Goal: Navigation & Orientation: Find specific page/section

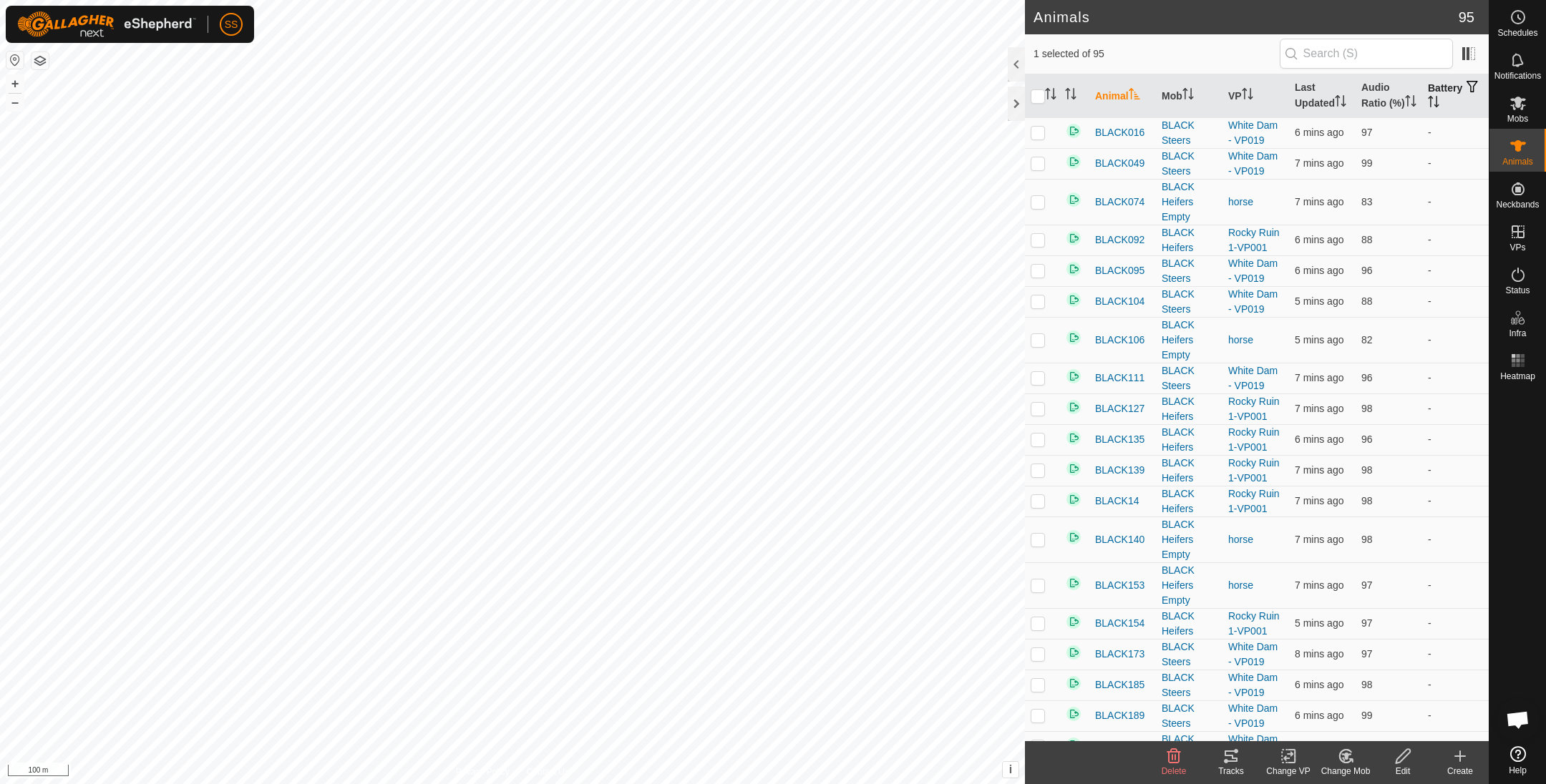
click at [1439, 107] on icon "Activate to sort" at bounding box center [1434, 102] width 12 height 12
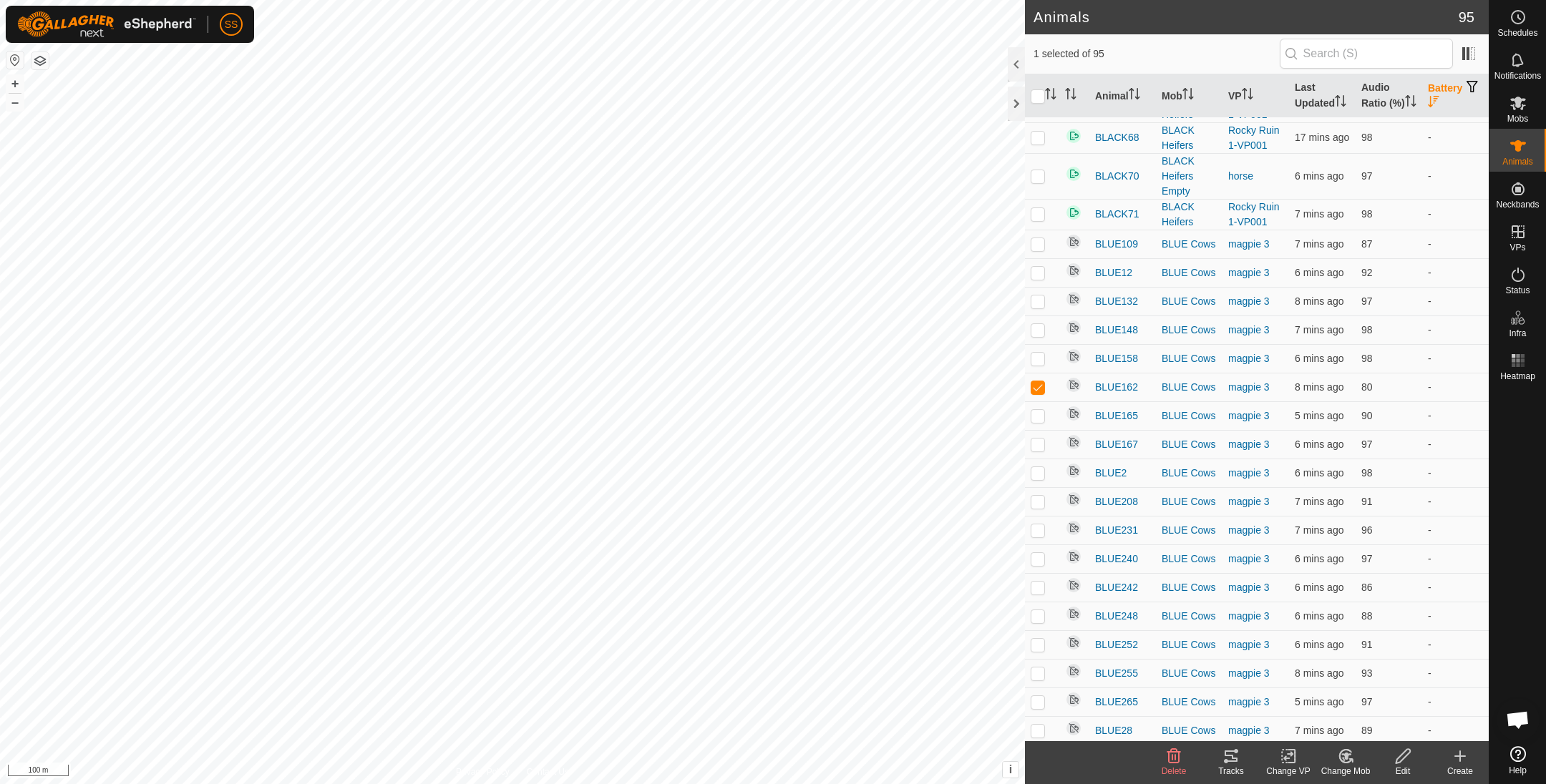
scroll to position [1752, 0]
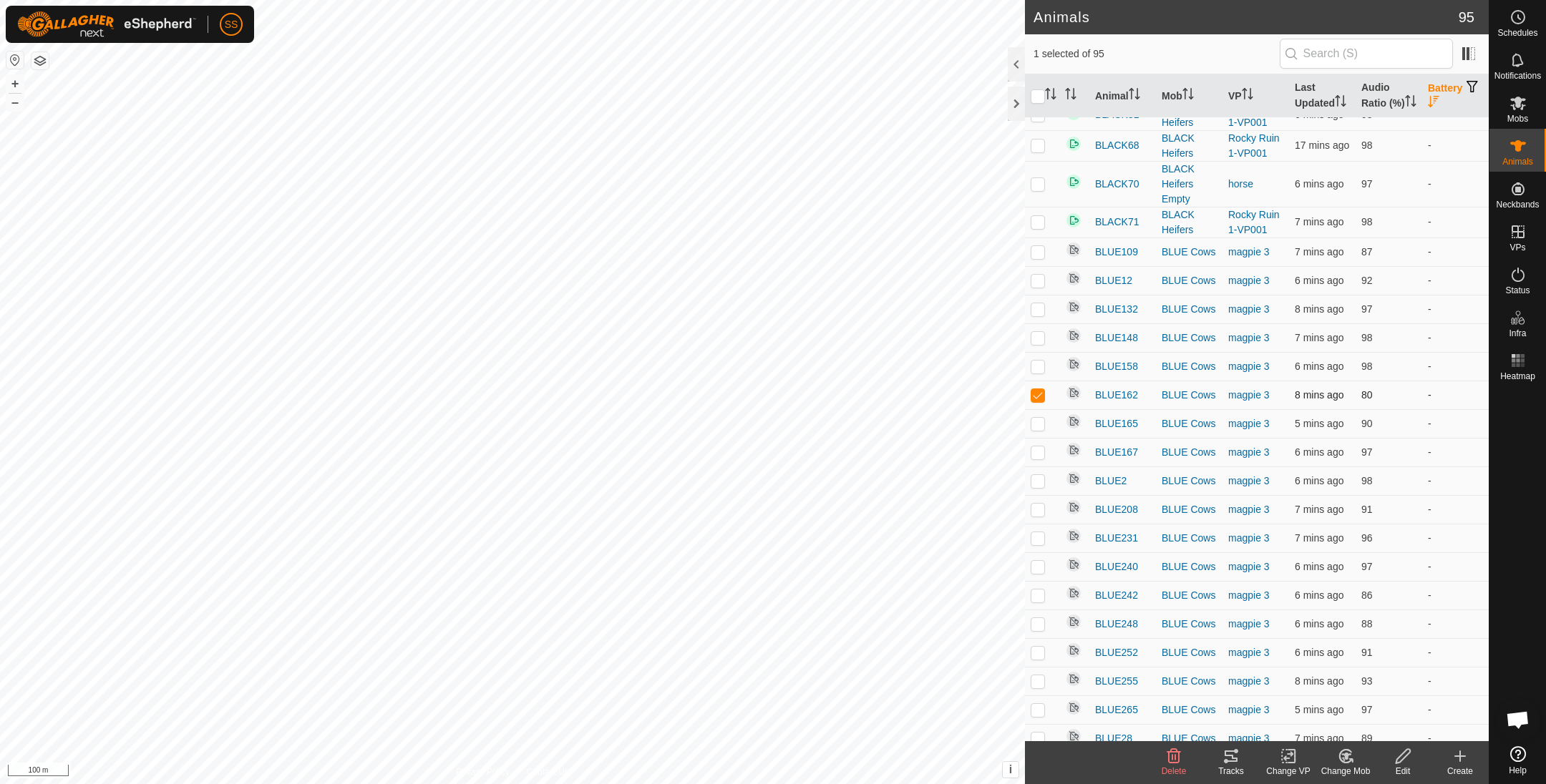
click at [1040, 401] on p-checkbox at bounding box center [1037, 395] width 14 height 12
checkbox input "false"
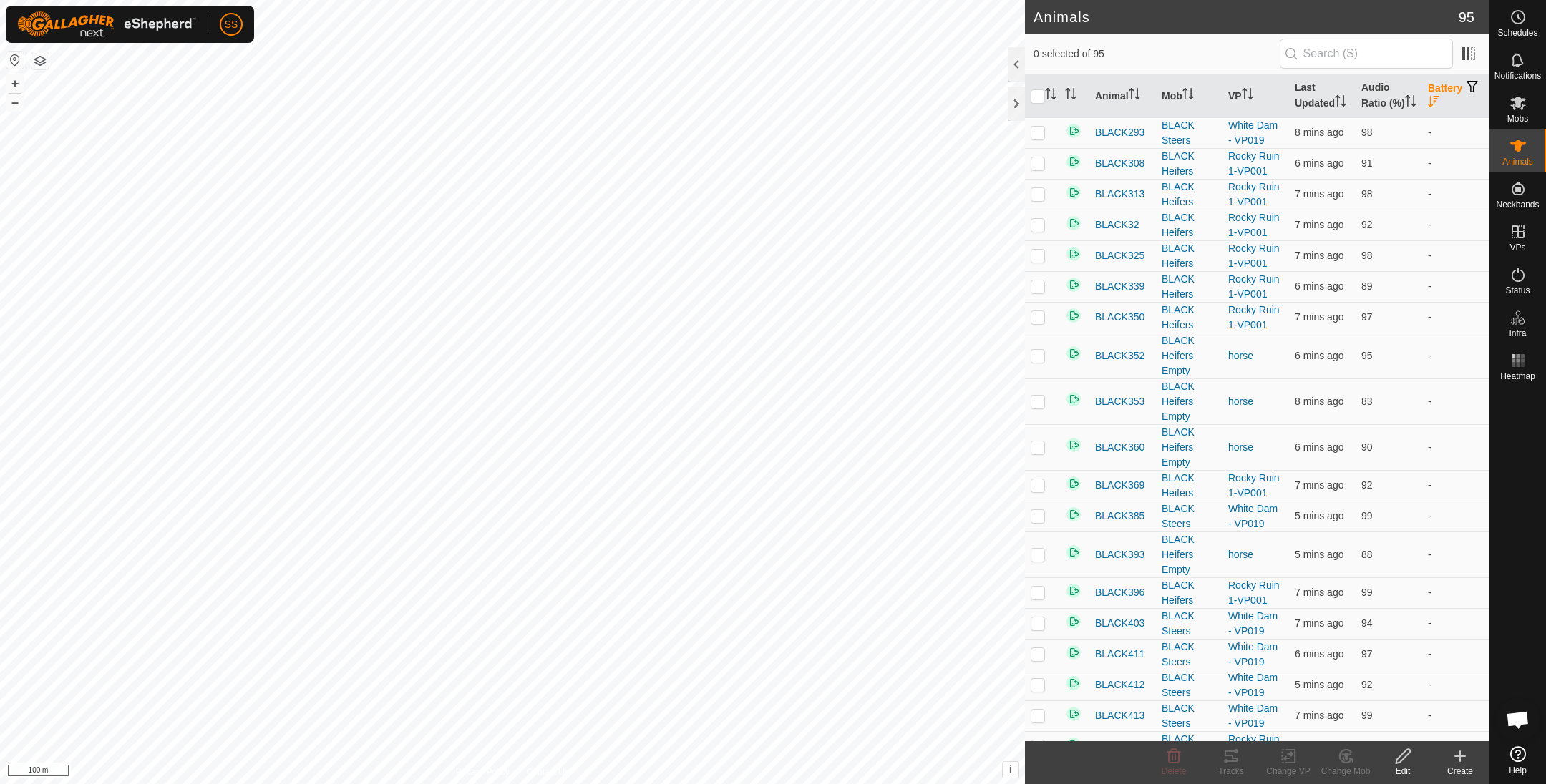
scroll to position [1027, 0]
click at [1513, 58] on icon at bounding box center [1517, 60] width 12 height 13
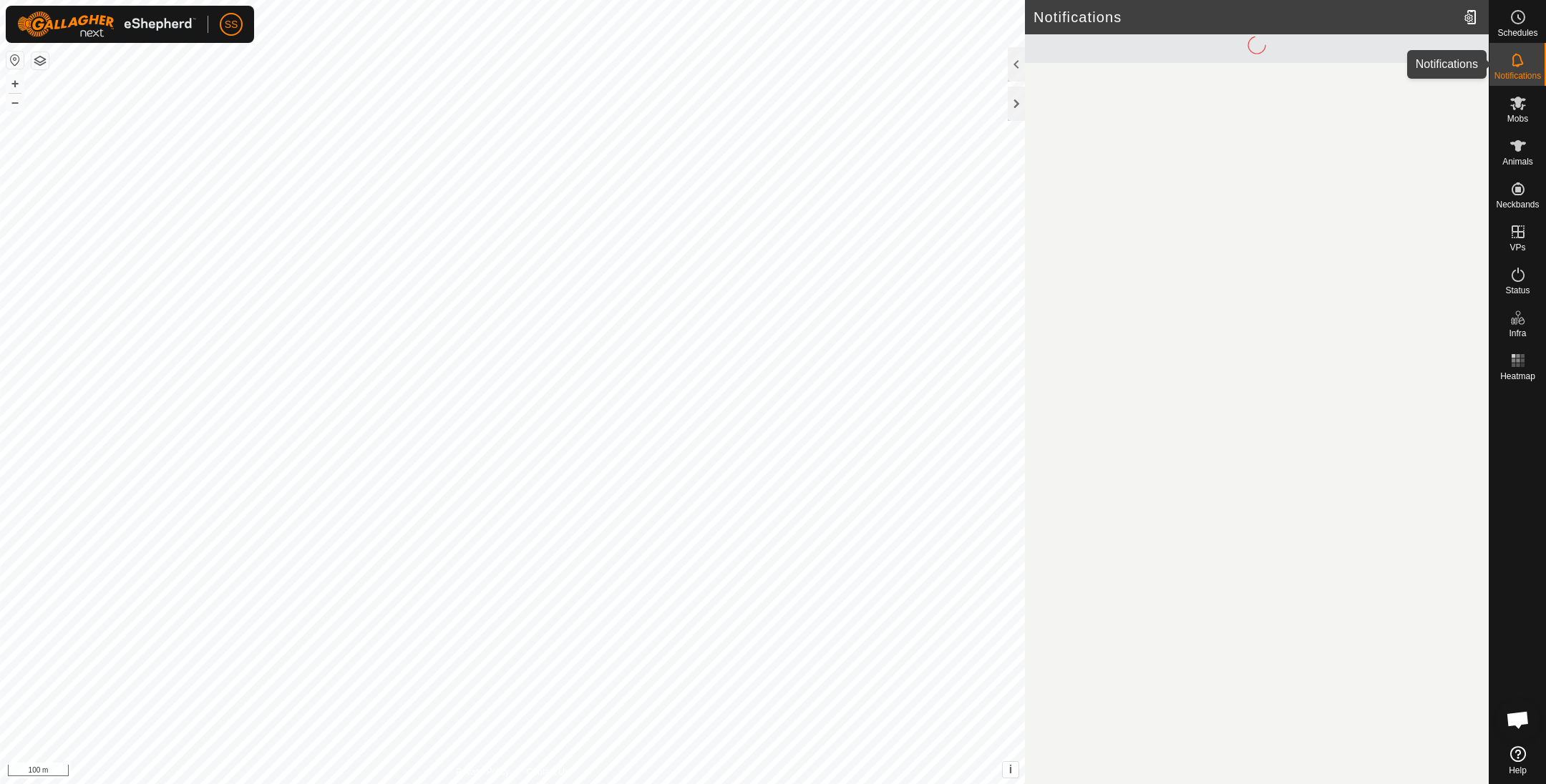
click at [1527, 59] on es-notification-svg-icon at bounding box center [1518, 60] width 26 height 23
